Goal: Register for event/course

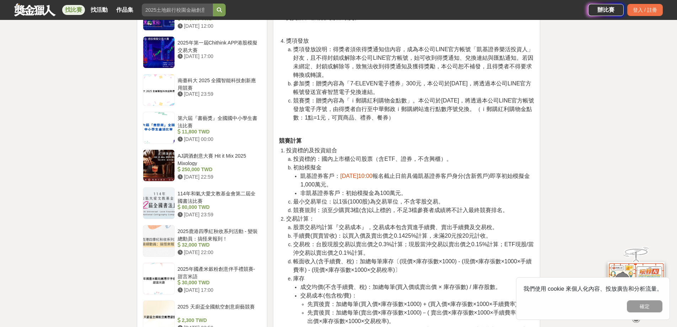
scroll to position [640, 0]
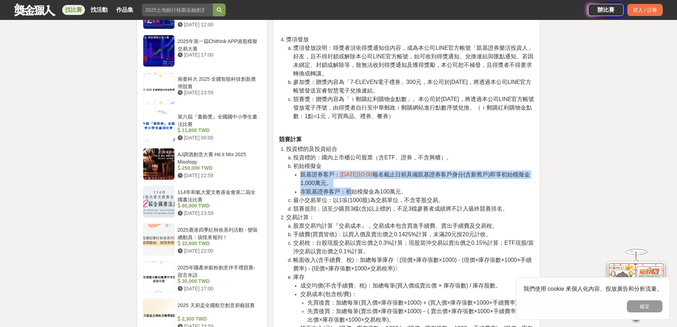
drag, startPoint x: 302, startPoint y: 176, endPoint x: 352, endPoint y: 187, distance: 51.0
click at [352, 187] on ul "凱基證券客戶： [DATE]10:00 報名截止日前具備凱基證券客戶身分(含新舊戶)即享初始模擬金1,000萬元。 非凱基證券客戶：初始模擬金為100萬元。" at bounding box center [413, 183] width 241 height 26
click at [352, 188] on span "非凱基證券客戶：初始模擬金為100萬元。" at bounding box center [353, 191] width 106 height 6
drag, startPoint x: 351, startPoint y: 185, endPoint x: 298, endPoint y: 177, distance: 53.5
click at [298, 177] on ul "凱基證券客戶： [DATE]10:00 報名截止日前具備凱基證券客戶身分(含新舊戶)即享初始模擬金1,000萬元。 非凱基證券客戶：初始模擬金為100萬元。" at bounding box center [413, 183] width 241 height 26
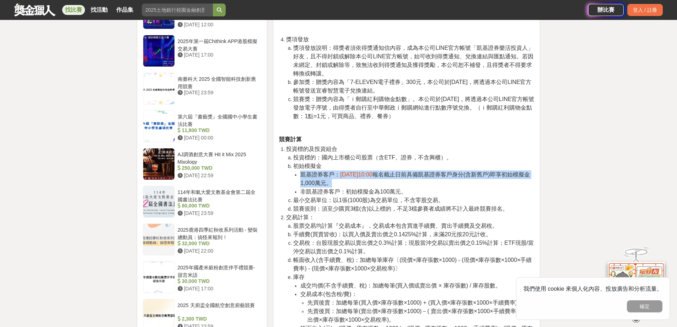
click at [352, 186] on li "凱基證券客戶： [DATE]10:00 報名截止日前具備凱基證券客戶身分(含新舊戶)即享初始模擬金1,000萬元。" at bounding box center [417, 178] width 234 height 17
drag, startPoint x: 405, startPoint y: 190, endPoint x: 303, endPoint y: 176, distance: 102.6
click at [303, 176] on ul "凱基證券客戶： [DATE]10:00 報名截止日前具備凱基證券客戶身分(含新舊戶)即享初始模擬金1,000萬元。 非凱基證券客戶：初始模擬金為100萬元。" at bounding box center [413, 183] width 241 height 26
click at [361, 183] on li "凱基證券客戶： [DATE]10:00 報名截止日前具備凱基證券客戶身分(含新舊戶)即享初始模擬金1,000萬元。" at bounding box center [417, 178] width 234 height 17
drag, startPoint x: 402, startPoint y: 191, endPoint x: 304, endPoint y: 175, distance: 99.0
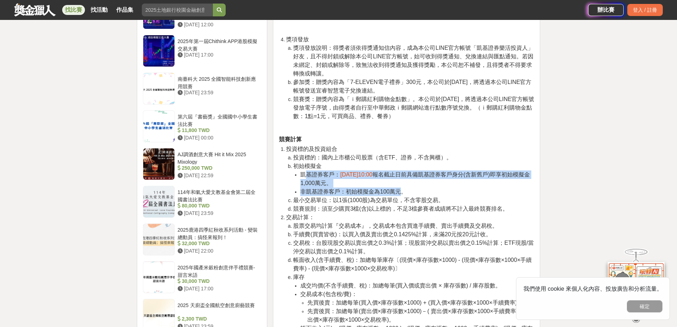
click at [304, 175] on ul "凱基證券客戶： [DATE]10:00 報名截止日前具備凱基證券客戶身分(含新舊戶)即享初始模擬金1,000萬元。 非凱基證券客戶：初始模擬金為100萬元。" at bounding box center [413, 183] width 241 height 26
drag, startPoint x: 368, startPoint y: 189, endPoint x: 374, endPoint y: 192, distance: 6.2
click at [368, 189] on span "非凱基證券客戶：初始模擬金為100萬元。" at bounding box center [353, 191] width 106 height 6
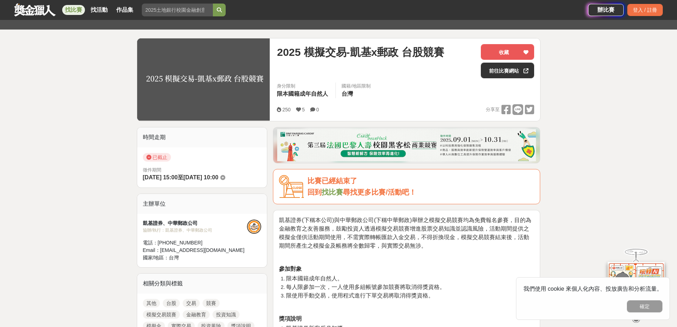
scroll to position [71, 0]
